Goal: Navigation & Orientation: Find specific page/section

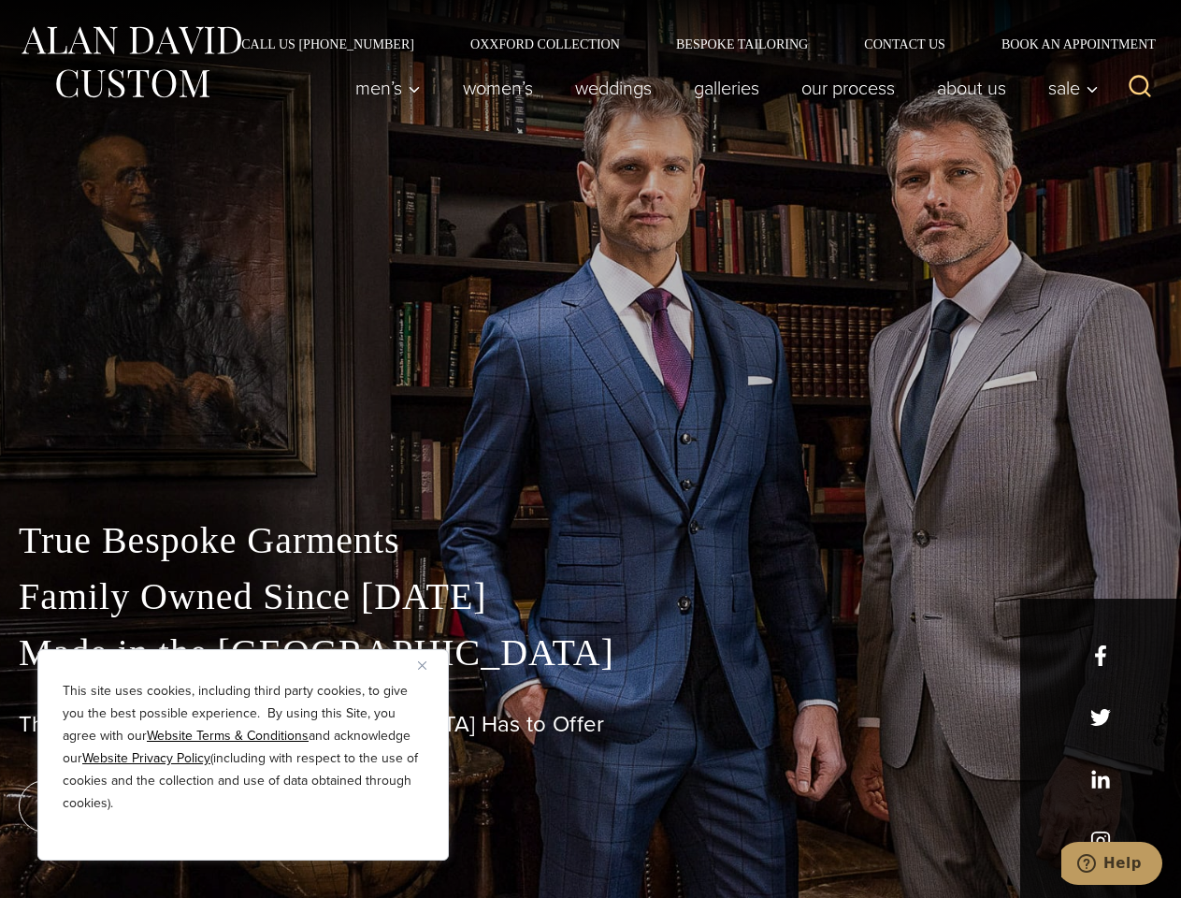
click at [590, 449] on div "True Bespoke Garments Family Owned Since [DATE] Made in [GEOGRAPHIC_DATA] The B…" at bounding box center [590, 658] width 1181 height 479
click at [429, 665] on button "Close" at bounding box center [429, 665] width 22 height 22
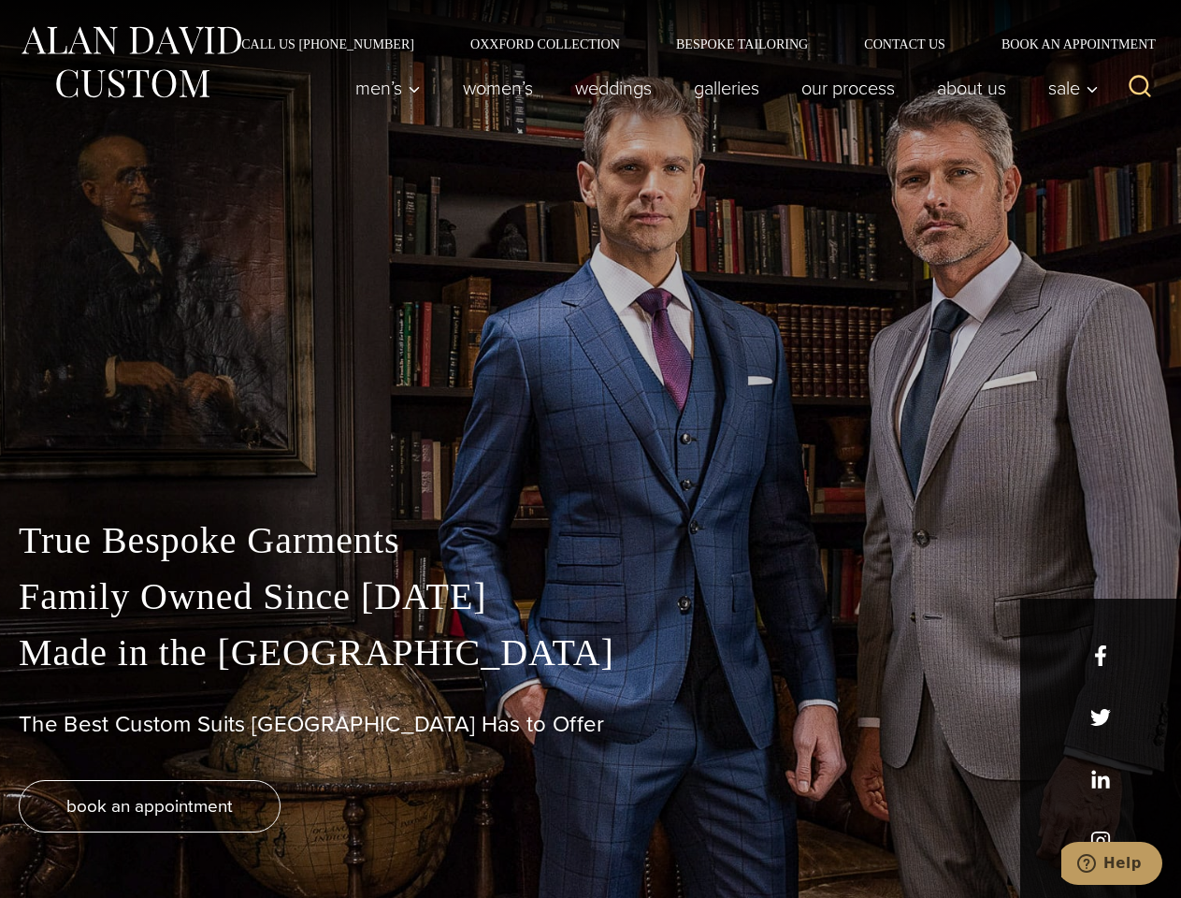
click at [243, 835] on div "True Bespoke Garments Family Owned Since [DATE] Made in [GEOGRAPHIC_DATA] The B…" at bounding box center [590, 704] width 1181 height 385
click at [1140, 88] on icon "Search" at bounding box center [1140, 86] width 27 height 27
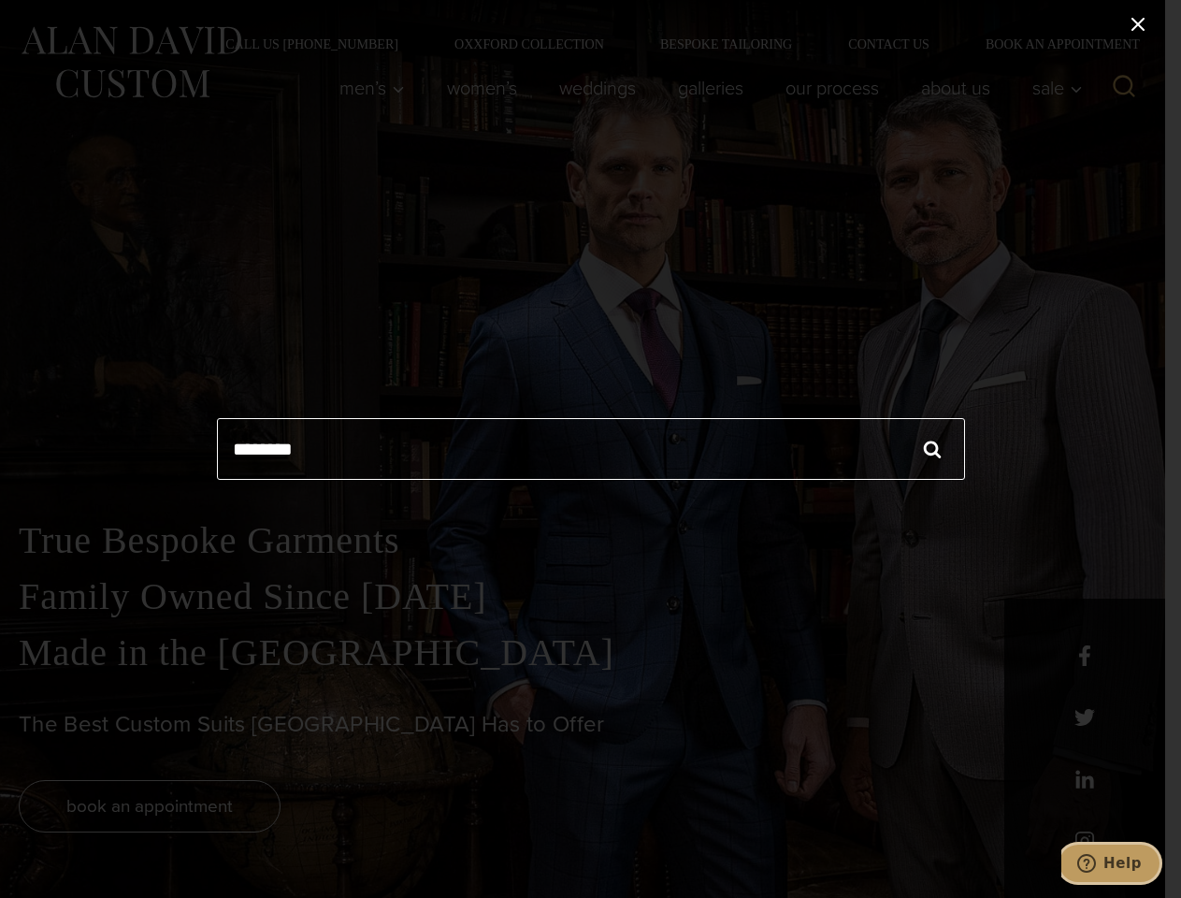
click at [1096, 863] on icon "Help" at bounding box center [1086, 863] width 19 height 19
